Goal: Ask a question: Seek information or help from site administrators or community

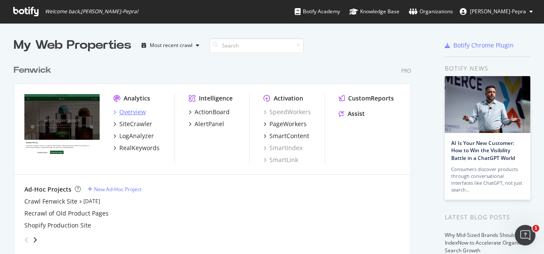
click at [141, 112] on div "Overview" at bounding box center [132, 112] width 27 height 9
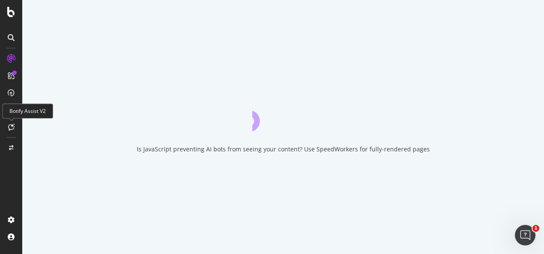
click at [8, 125] on icon at bounding box center [11, 127] width 6 height 7
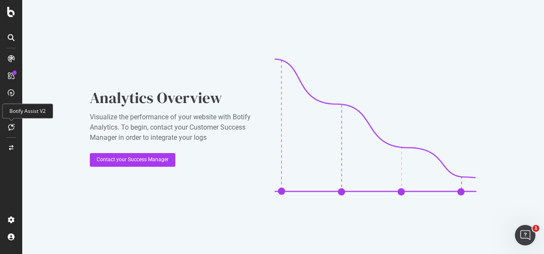
click at [8, 125] on icon at bounding box center [11, 127] width 6 height 7
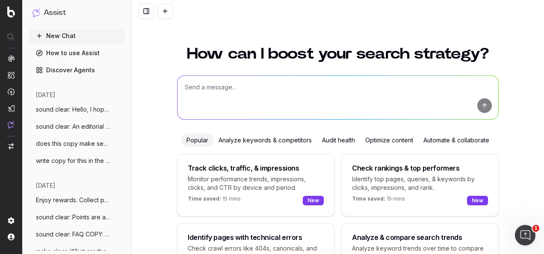
scroll to position [70, 0]
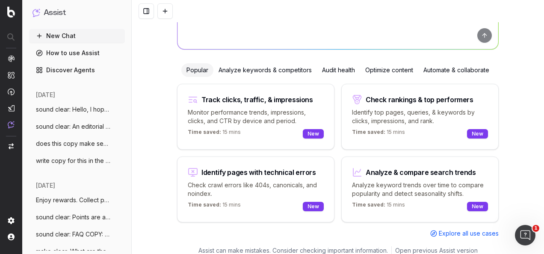
click at [388, 65] on div "Optimize content" at bounding box center [389, 70] width 58 height 14
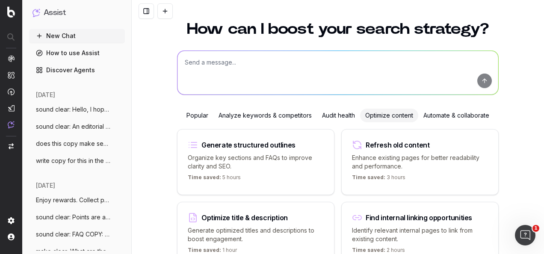
scroll to position [0, 0]
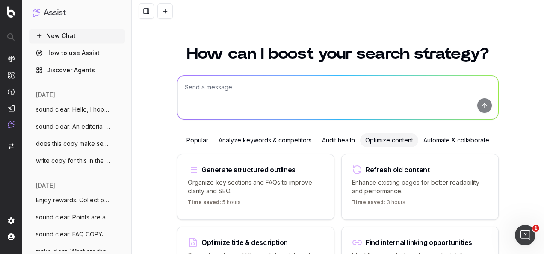
click at [335, 89] on textarea at bounding box center [337, 98] width 321 height 44
paste textarea "Thanks for re-sharing, sorry couldn't find it in when I searched on Monday.com …"
type textarea "sound clear: Thanks for re-sharing, sorry couldn't find it in when I searched o…"
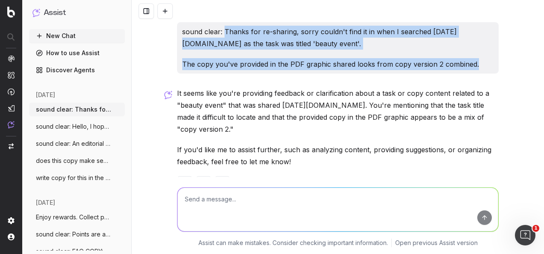
drag, startPoint x: 222, startPoint y: 30, endPoint x: 479, endPoint y: 62, distance: 259.9
click at [479, 62] on div "sound clear: Thanks for re-sharing, sorry couldn't find it in when I searched o…" at bounding box center [338, 47] width 322 height 51
copy div "Thanks for re-sharing, sorry couldn't find it in when I searched on Monday.com …"
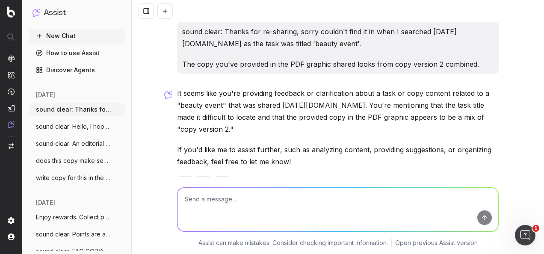
click at [371, 194] on textarea at bounding box center [337, 210] width 321 height 44
paste textarea "Thanks for re-sharing, sorry couldn't find it in when I searched on Monday.com …"
type textarea "make this message clear: Thanks for re-sharing, sorry couldn't find it in when …"
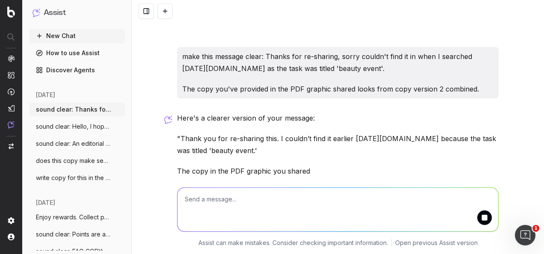
scroll to position [208, 0]
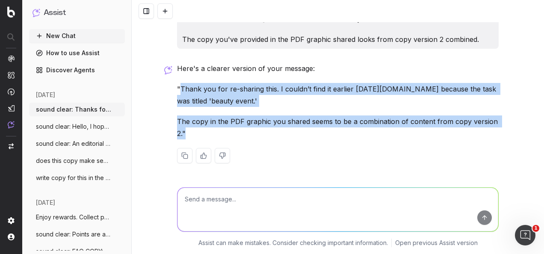
drag, startPoint x: 185, startPoint y: 129, endPoint x: 177, endPoint y: 90, distance: 39.6
click at [177, 90] on div "Here's a clearer version of your message: "Thank you for re-sharing this. I cou…" at bounding box center [338, 119] width 322 height 115
copy div "Thank you for re-sharing this. I couldn’t find it earlier on Monday.com because…"
click at [230, 198] on textarea at bounding box center [337, 210] width 321 height 44
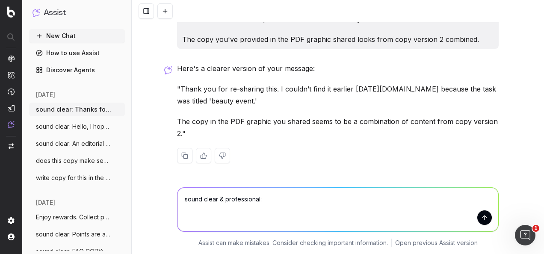
paste textarea "Thank you for re-sharing this. I couldn’t find it earlier on Monday.com because…"
type textarea "sound clear & professional: Thank you for re-sharing this. I couldn’t find it e…"
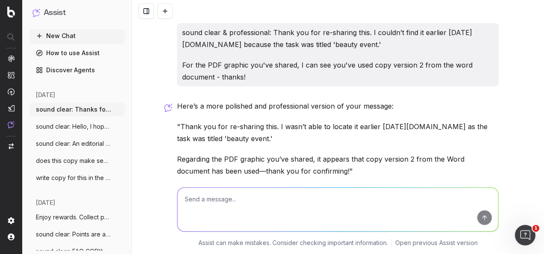
scroll to position [399, 0]
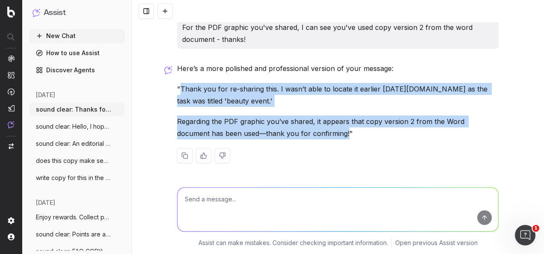
drag, startPoint x: 177, startPoint y: 88, endPoint x: 309, endPoint y: 136, distance: 139.8
click at [309, 136] on div "Here’s a more polished and professional version of your message: "Thank you for…" at bounding box center [338, 119] width 322 height 115
copy div "Thank you for re-sharing this. I wasn’t able to locate it earlier on Monday.com…"
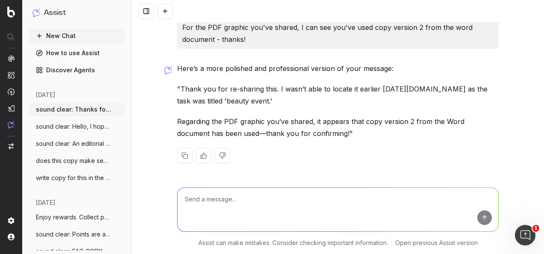
click at [302, 210] on textarea at bounding box center [337, 210] width 321 height 44
paste textarea "Thank you for re-sharing this. I wasn’t able to locate it earlier on Monday.com…"
type textarea "sound clear, kind & professional: Thank you for re-sharing this. I wasn’t able …"
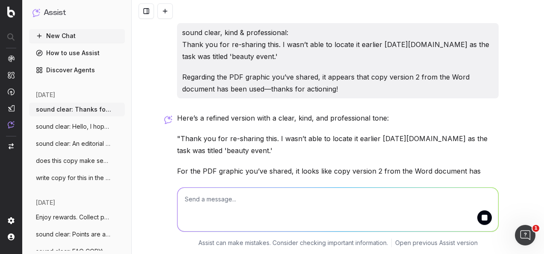
scroll to position [603, 0]
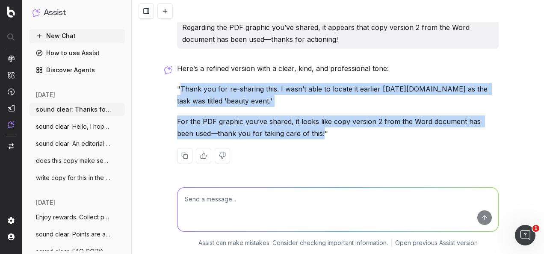
drag, startPoint x: 287, startPoint y: 131, endPoint x: 176, endPoint y: 86, distance: 119.8
click at [177, 86] on div "Here’s a refined version with a clear, kind, and professional tone: "Thank you …" at bounding box center [338, 119] width 322 height 115
copy div "Thank you for re-sharing this. I wasn’t able to locate it earlier on Monday.com…"
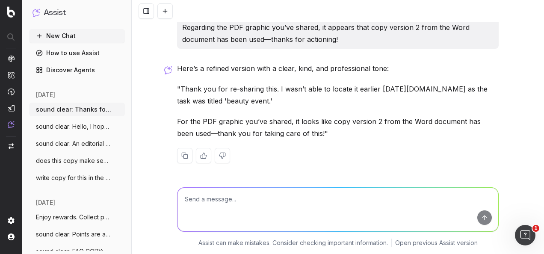
click at [280, 209] on textarea at bounding box center [337, 210] width 321 height 44
paste textarea "Thank you for re-sharing this. I wasn’t able to locate it earlier on Monday.com…"
type textarea "sound clear, polite & professional: Thank you for re-sharing this. I wasn’t abl…"
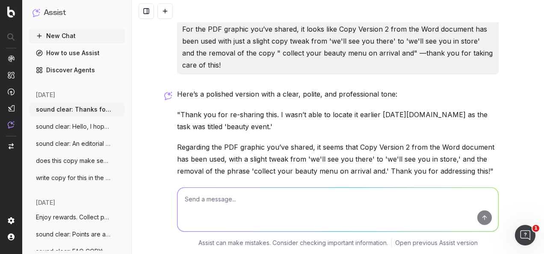
scroll to position [830, 0]
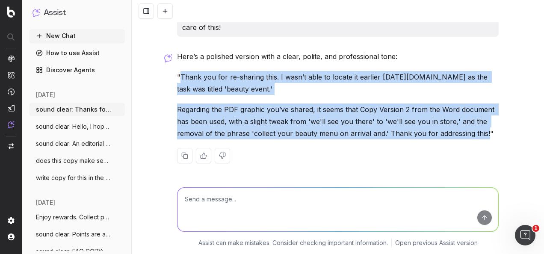
drag, startPoint x: 479, startPoint y: 132, endPoint x: 179, endPoint y: 73, distance: 305.9
click at [179, 73] on div "Here’s a polished version with a clear, polite, and professional tone: "Thank y…" at bounding box center [338, 113] width 322 height 127
copy div "Thank you for re-sharing this. I wasn’t able to locate it earlier on Monday.com…"
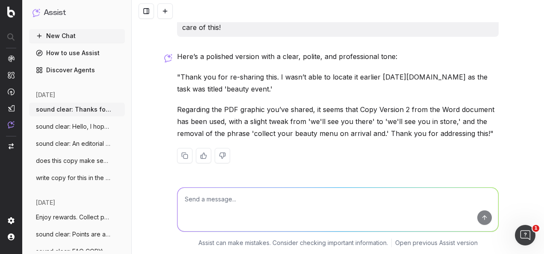
click at [288, 216] on textarea at bounding box center [337, 210] width 321 height 44
paste textarea "I don't have access to update copy for the loyalty launch email - can you share…"
type textarea "sound clear: I don't have access to update copy for the loyalty launch email - …"
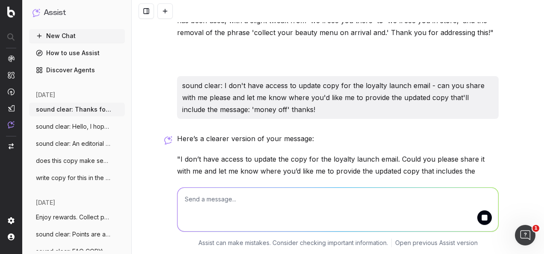
scroll to position [981, 0]
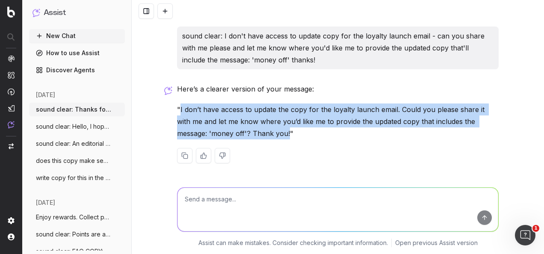
drag, startPoint x: 252, startPoint y: 131, endPoint x: 176, endPoint y: 111, distance: 78.6
click at [177, 111] on p ""I don’t have access to update the copy for the loyalty launch email. Could you…" at bounding box center [338, 121] width 322 height 36
copy p "I don’t have access to update the copy for the loyalty launch email. Could you …"
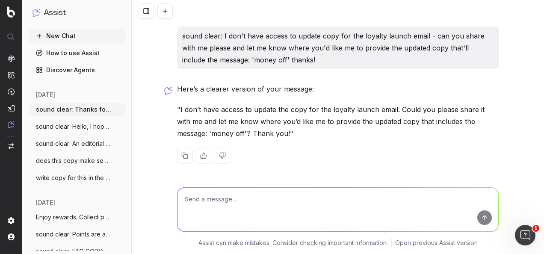
click at [273, 204] on textarea at bounding box center [337, 210] width 321 height 44
paste textarea "I don't seem to have access to these, please can you share with me so I can upd…"
type textarea "sound clear, polite & professional: I don't seem to have access to these, pleas…"
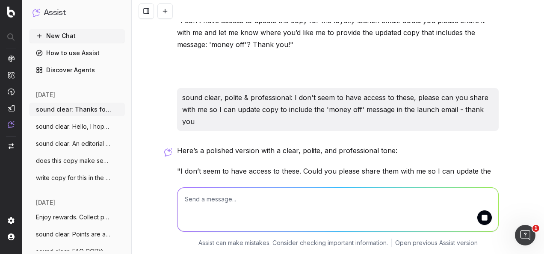
scroll to position [1120, 0]
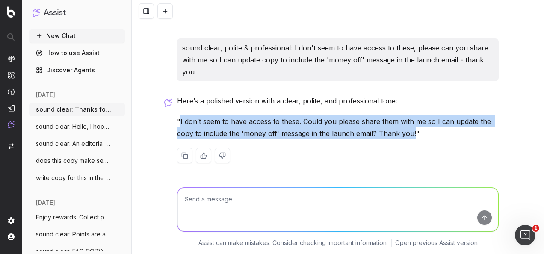
drag, startPoint x: 410, startPoint y: 133, endPoint x: 177, endPoint y: 120, distance: 233.0
click at [177, 120] on p ""I don’t seem to have access to these. Could you please share them with me so I…" at bounding box center [338, 127] width 322 height 24
copy p "I don’t seem to have access to these. Could you please share them with me so I …"
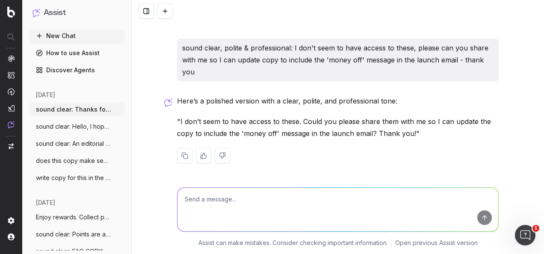
click at [278, 222] on textarea at bounding box center [337, 210] width 321 height 44
paste textarea "I don't seem to have access to these, please can you share with me so I can vie…"
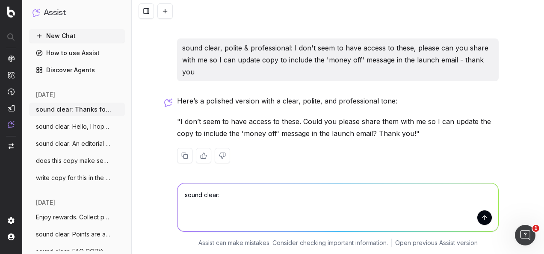
type textarea "sound clear: I don't seem to have access to these, please can you share with me…"
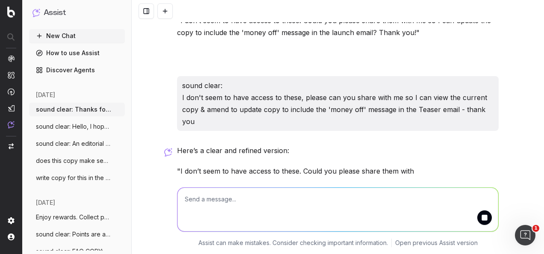
scroll to position [1282, 0]
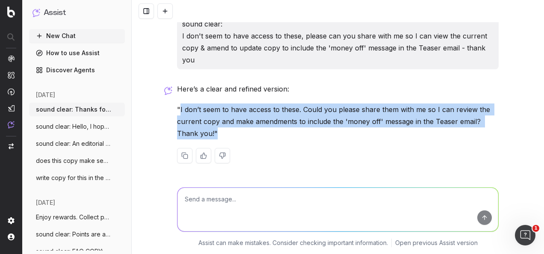
drag, startPoint x: 213, startPoint y: 132, endPoint x: 176, endPoint y: 108, distance: 43.9
click at [177, 108] on p ""I don’t seem to have access to these. Could you please share them with me so I…" at bounding box center [338, 121] width 322 height 36
copy p "I don’t seem to have access to these. Could you please share them with me so I …"
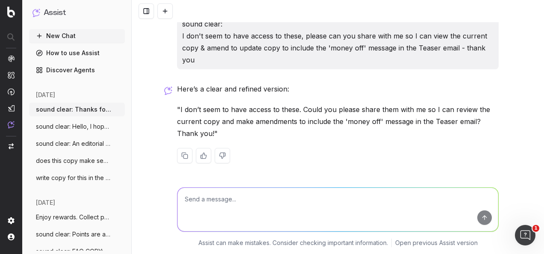
click at [286, 211] on textarea at bounding box center [337, 210] width 321 height 44
paste textarea "I don’t seem to have access to view the current Teaser email. Could you please …"
type textarea "sound clear, polite and professional: I don’t seem to have access to view the c…"
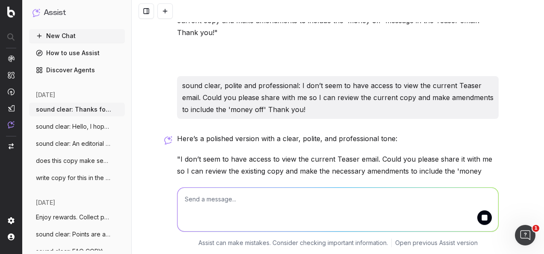
scroll to position [1433, 0]
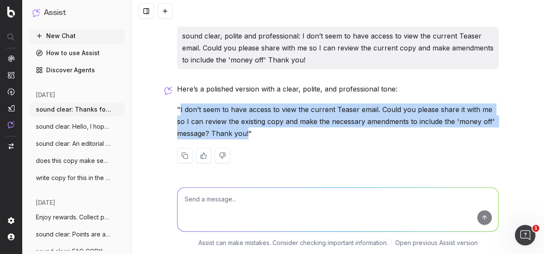
drag, startPoint x: 245, startPoint y: 133, endPoint x: 176, endPoint y: 112, distance: 71.6
click at [177, 112] on p ""I don’t seem to have access to view the current Teaser email. Could you please…" at bounding box center [338, 121] width 322 height 36
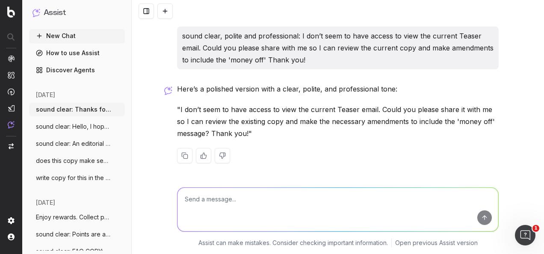
click at [280, 218] on textarea at bounding box center [337, 210] width 321 height 44
paste textarea "I don’t seem to have access to view the current Teaser email. Could you please …"
type textarea "sound clear, polite & professional; I don’t seem to have access to view the cur…"
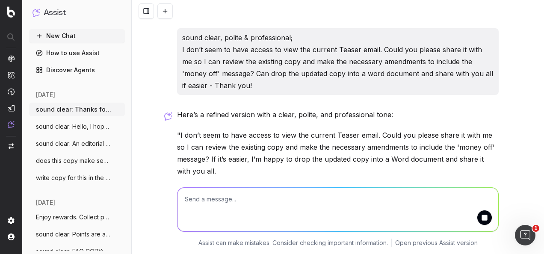
scroll to position [1619, 0]
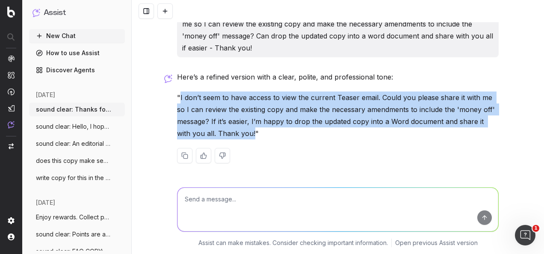
drag, startPoint x: 233, startPoint y: 133, endPoint x: 176, endPoint y: 96, distance: 67.9
click at [177, 96] on p ""I don’t seem to have access to view the current Teaser email. Could you please…" at bounding box center [338, 116] width 322 height 48
